Goal: Information Seeking & Learning: Find specific page/section

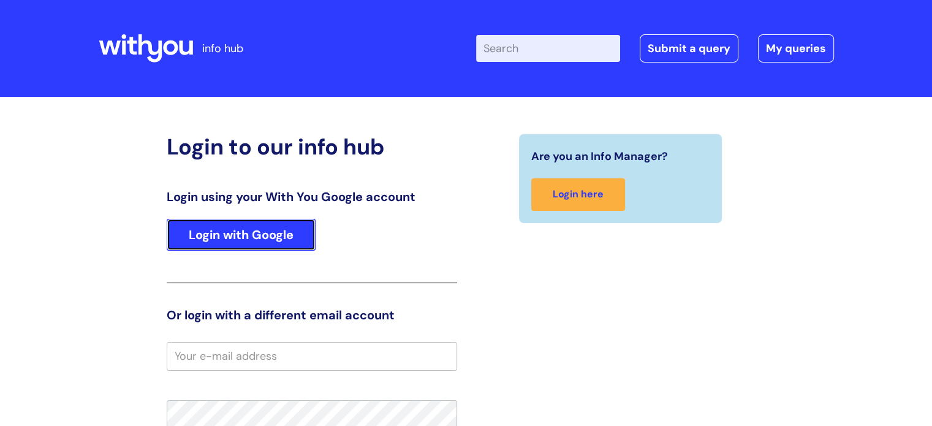
click at [256, 225] on link "Login with Google" at bounding box center [241, 235] width 149 height 32
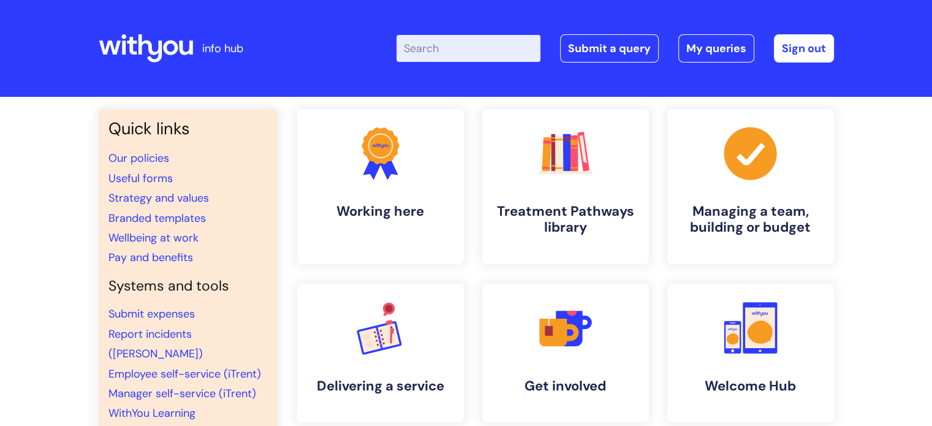
click at [449, 51] on input "Enter your search term here..." at bounding box center [468, 48] width 144 height 27
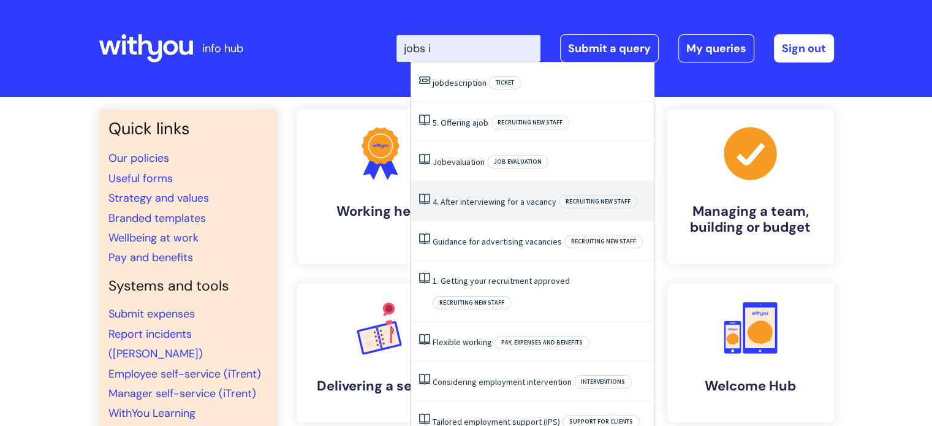
type input "jobs in"
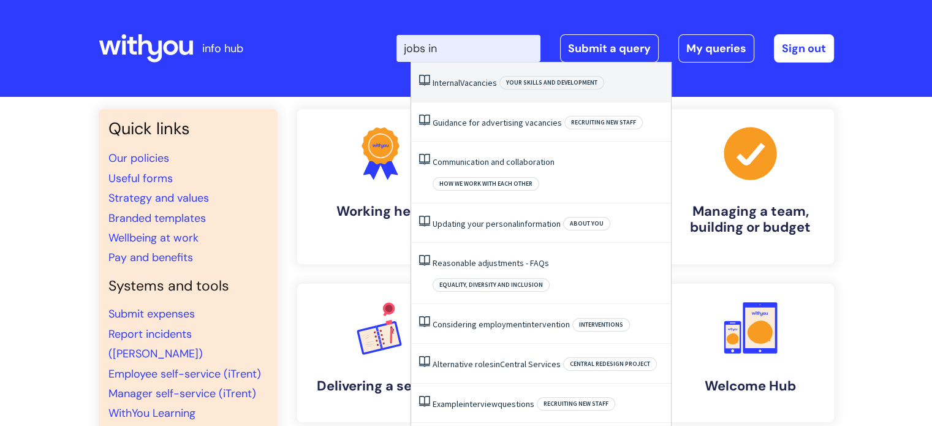
click at [475, 87] on link "Internal Vacancies" at bounding box center [465, 82] width 64 height 11
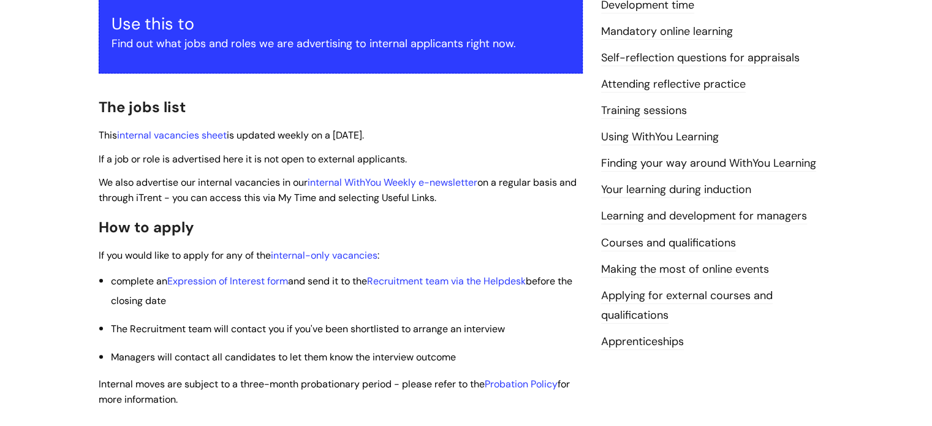
scroll to position [245, 0]
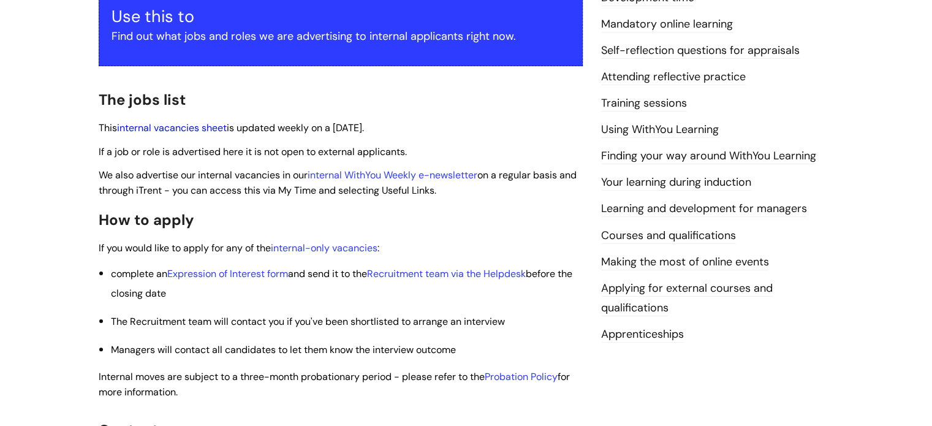
click at [204, 129] on link "internal vacancies sheet" at bounding box center [172, 127] width 110 height 13
